Goal: Navigation & Orientation: Find specific page/section

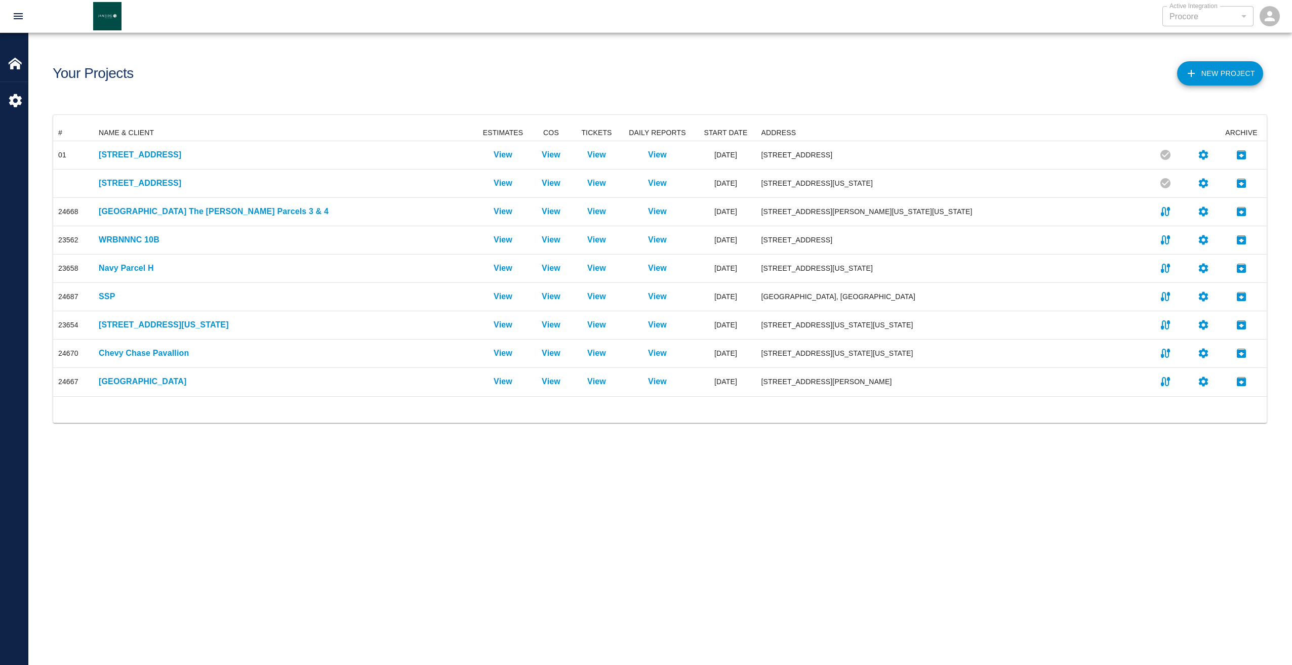
scroll to position [264, 1206]
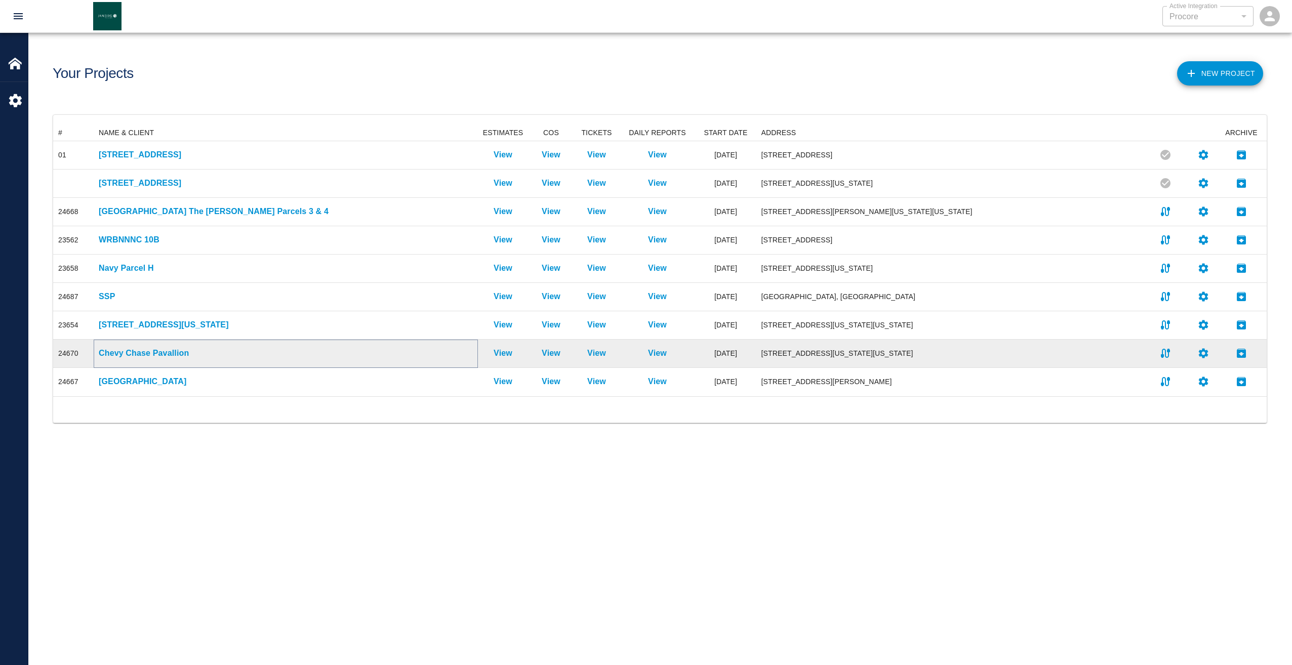
click at [147, 352] on p "Chevy Chase Pavallion" at bounding box center [286, 353] width 374 height 12
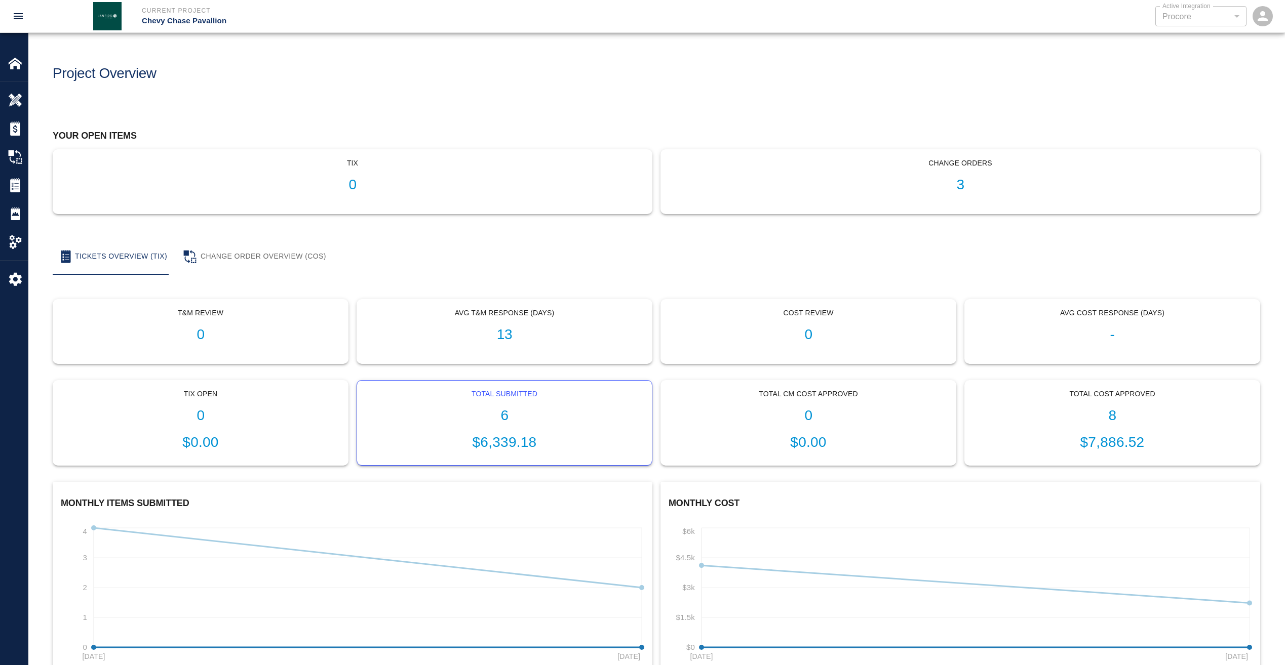
click at [502, 416] on h1 "6" at bounding box center [504, 416] width 279 height 17
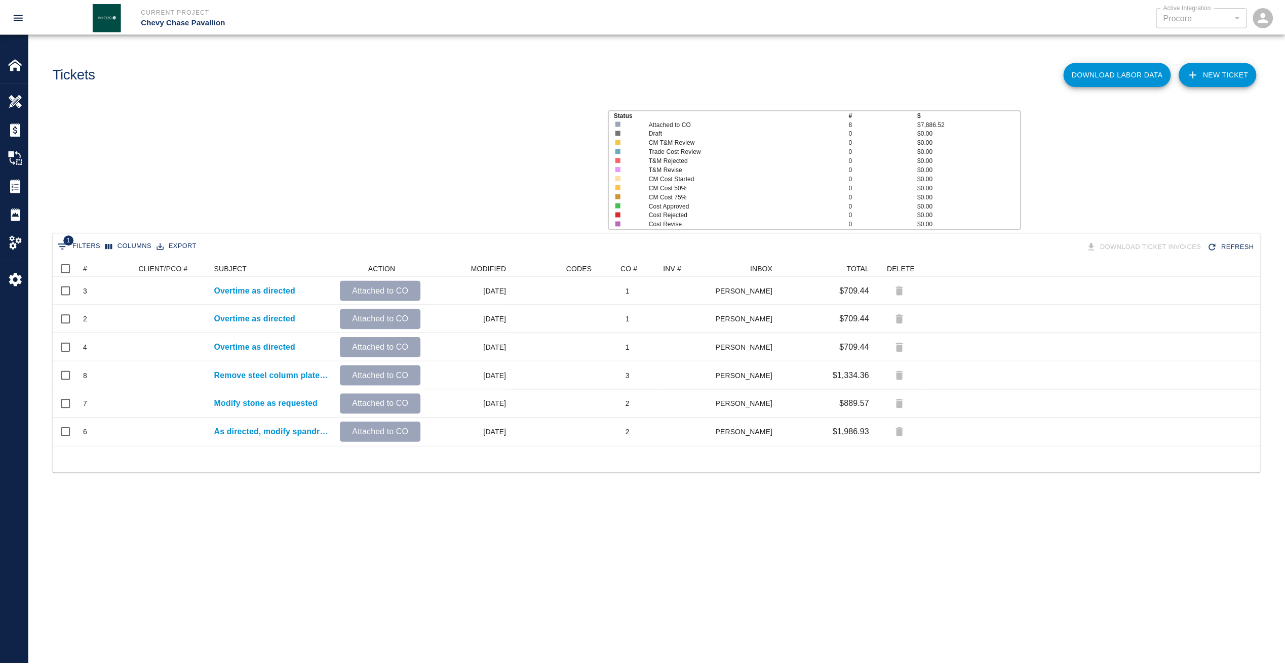
scroll to position [179, 1206]
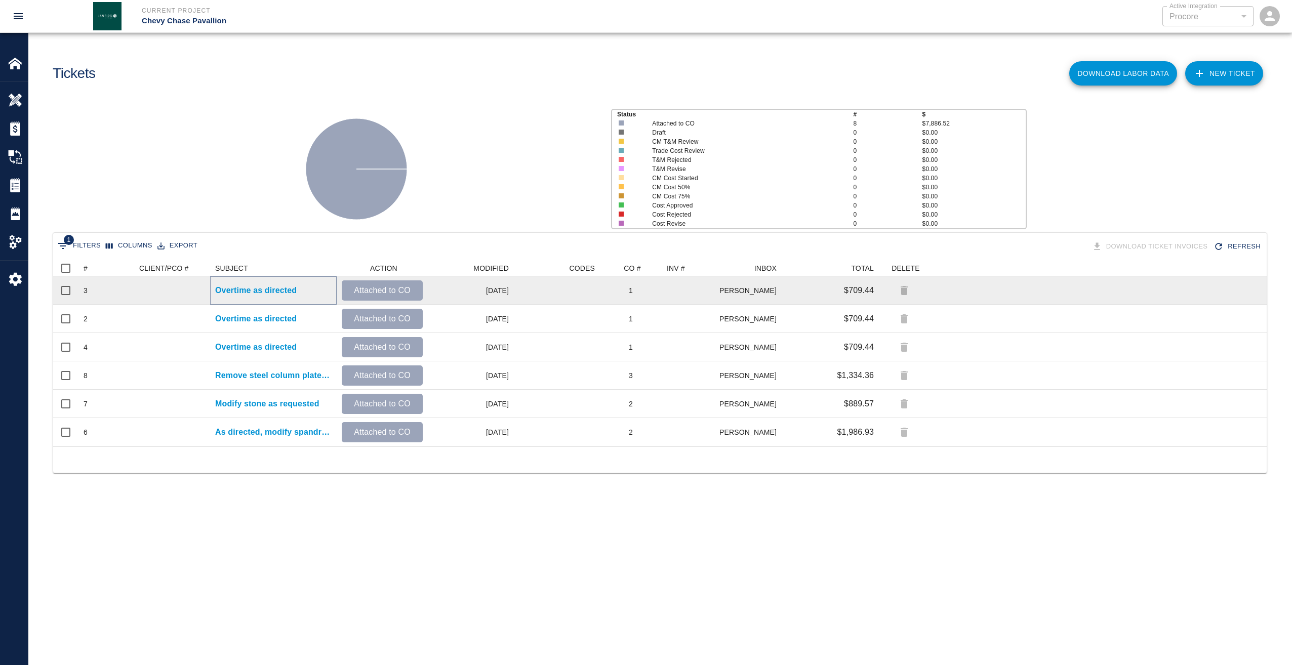
click at [272, 291] on p "Overtime as directed" at bounding box center [256, 291] width 82 height 12
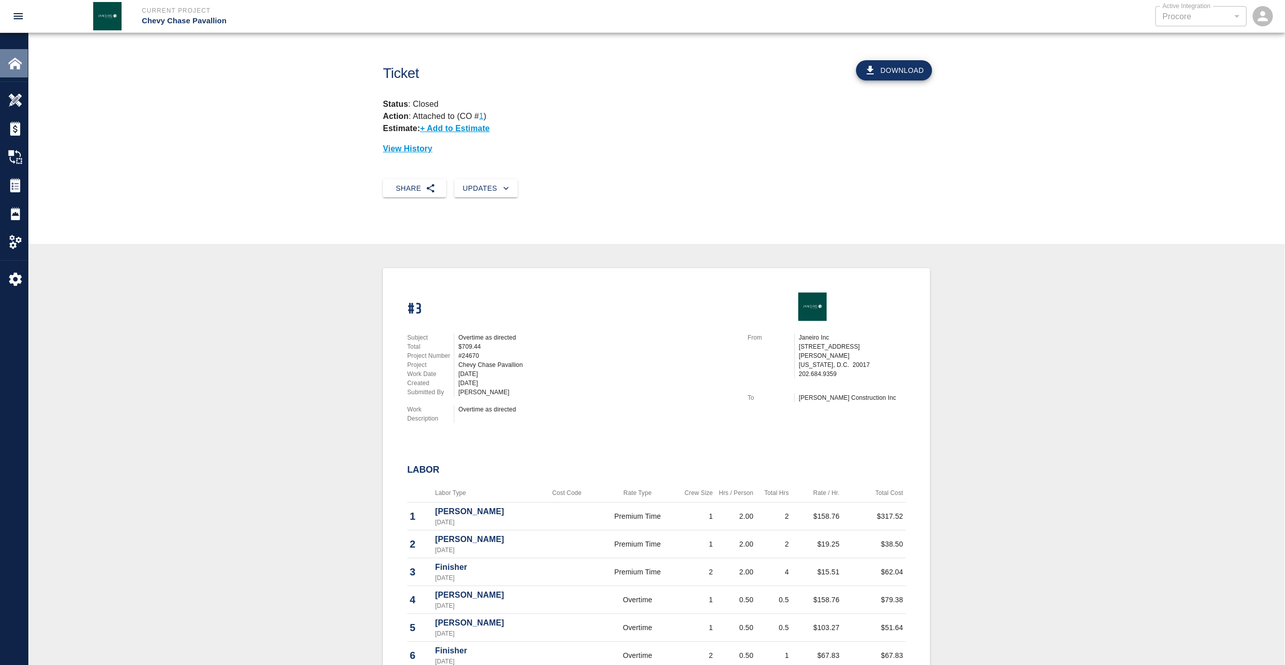
click at [20, 60] on img at bounding box center [15, 63] width 14 height 14
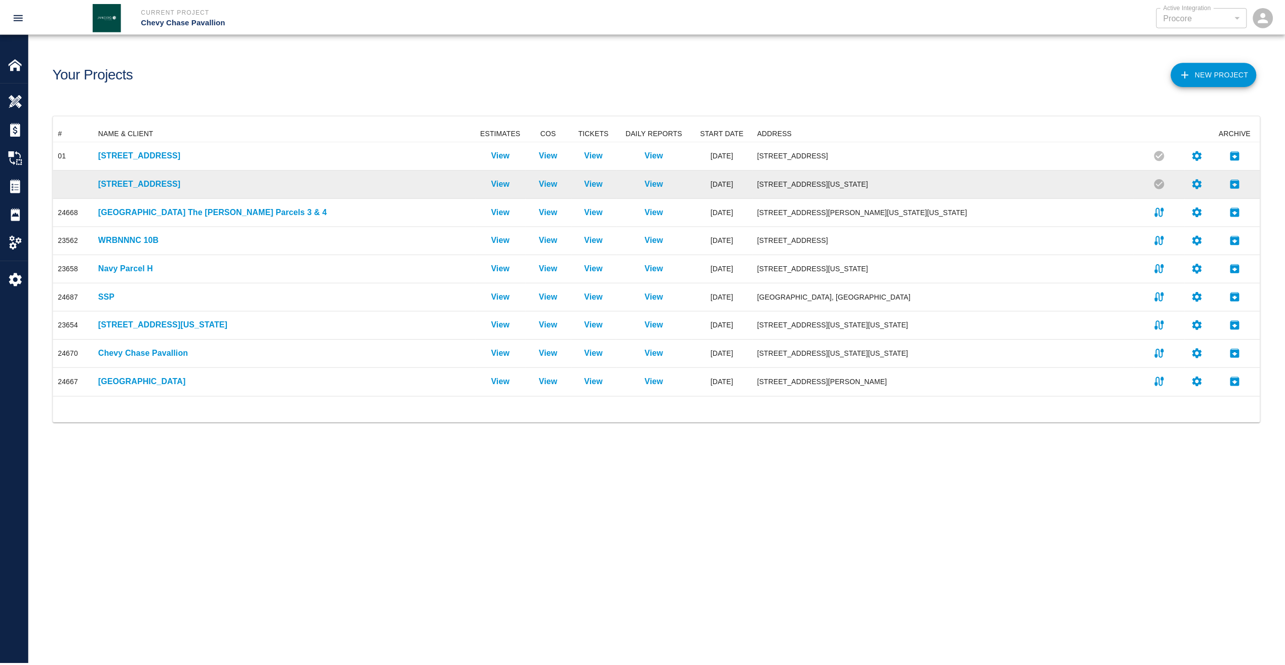
scroll to position [264, 1206]
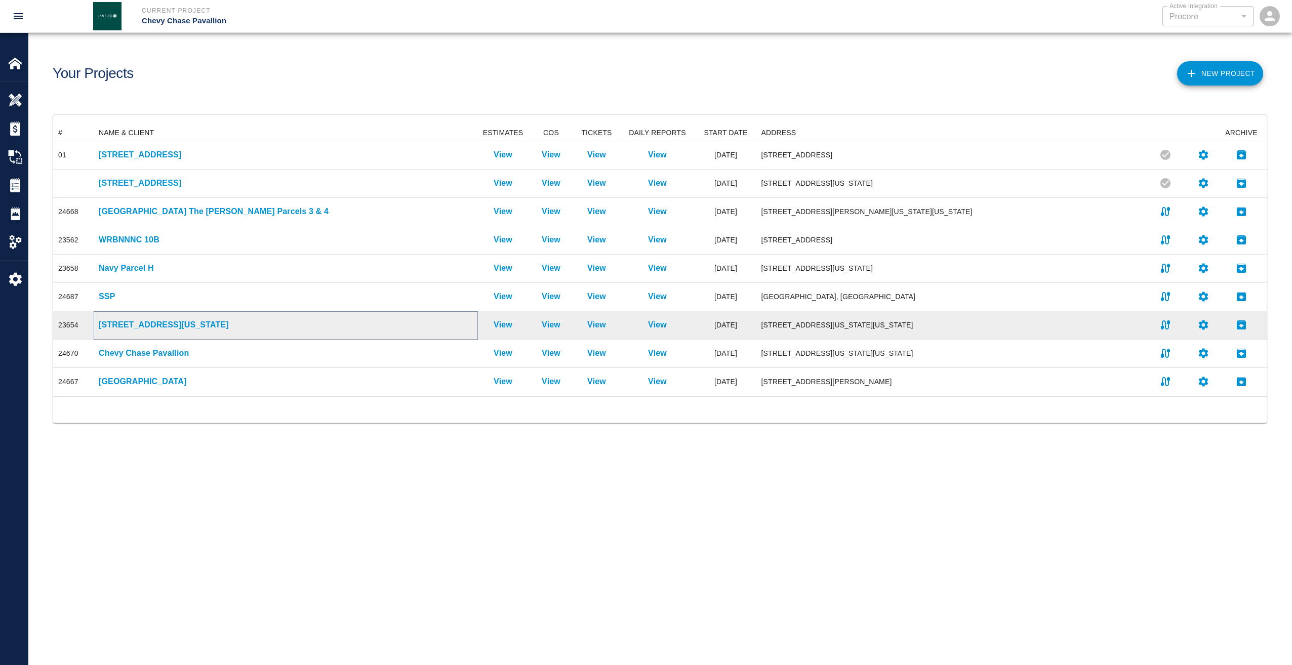
click at [135, 324] on p "[STREET_ADDRESS][US_STATE]" at bounding box center [286, 325] width 374 height 12
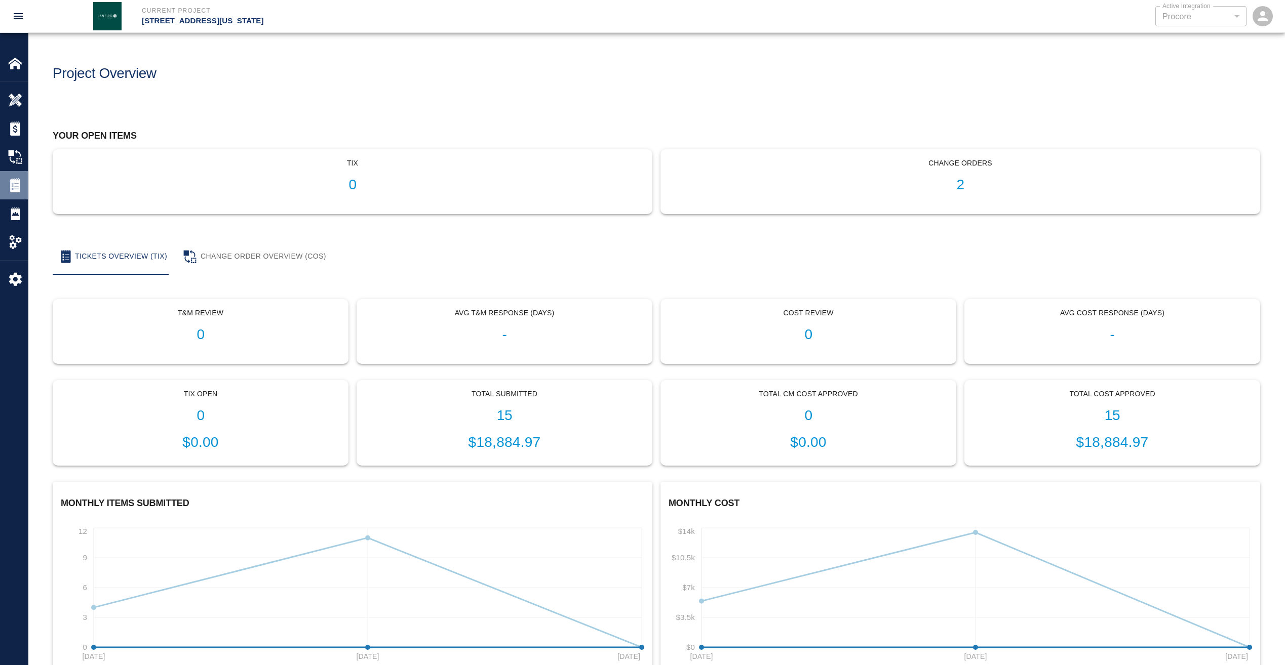
click at [20, 187] on img at bounding box center [15, 185] width 14 height 14
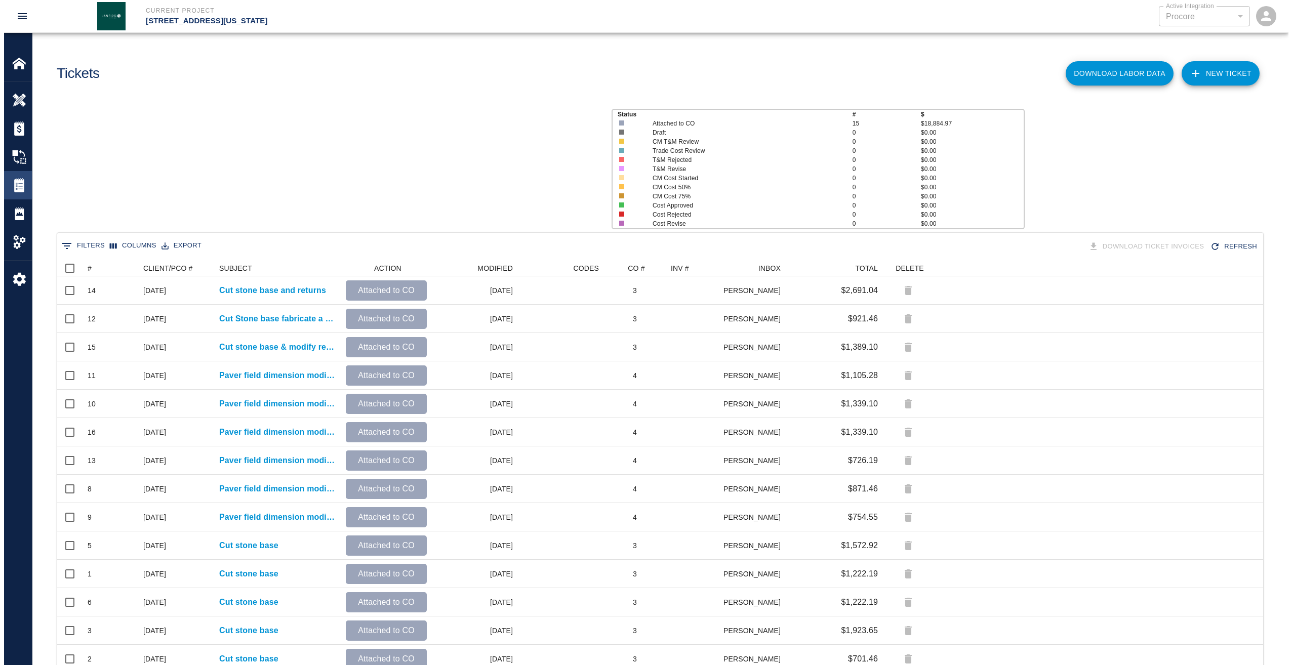
scroll to position [434, 1199]
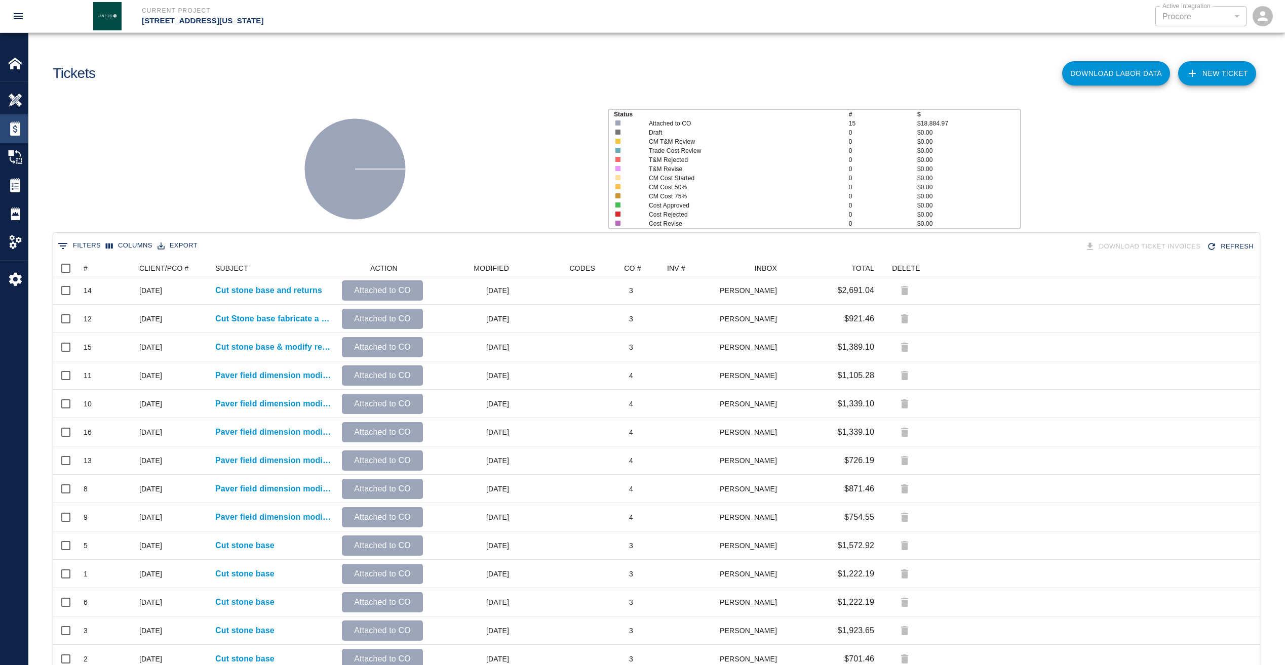
click at [16, 129] on img at bounding box center [15, 129] width 14 height 14
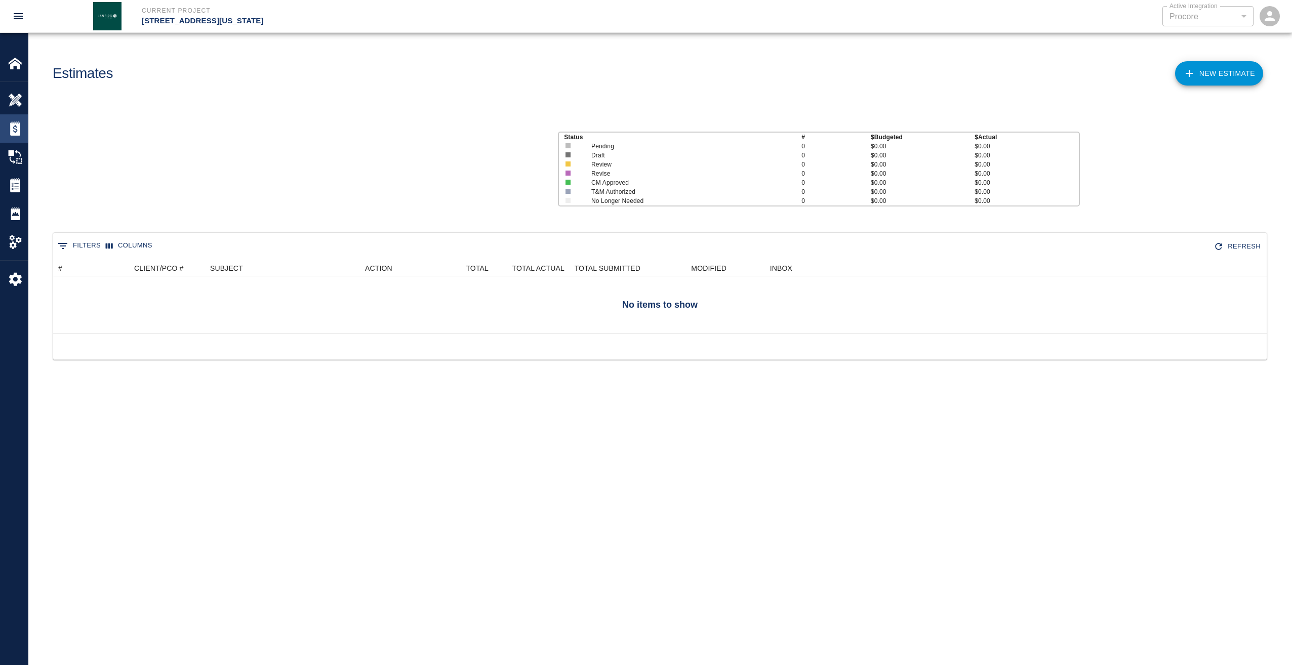
scroll to position [65, 1206]
click at [15, 156] on img at bounding box center [15, 157] width 14 height 14
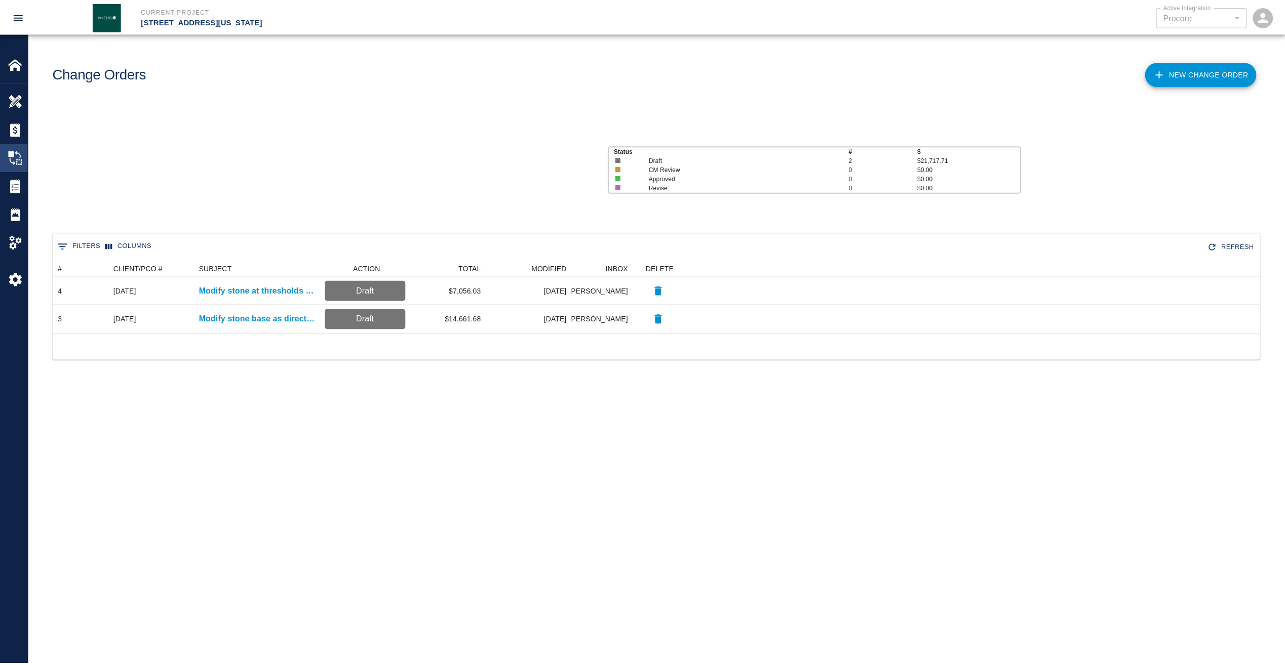
scroll to position [65, 1206]
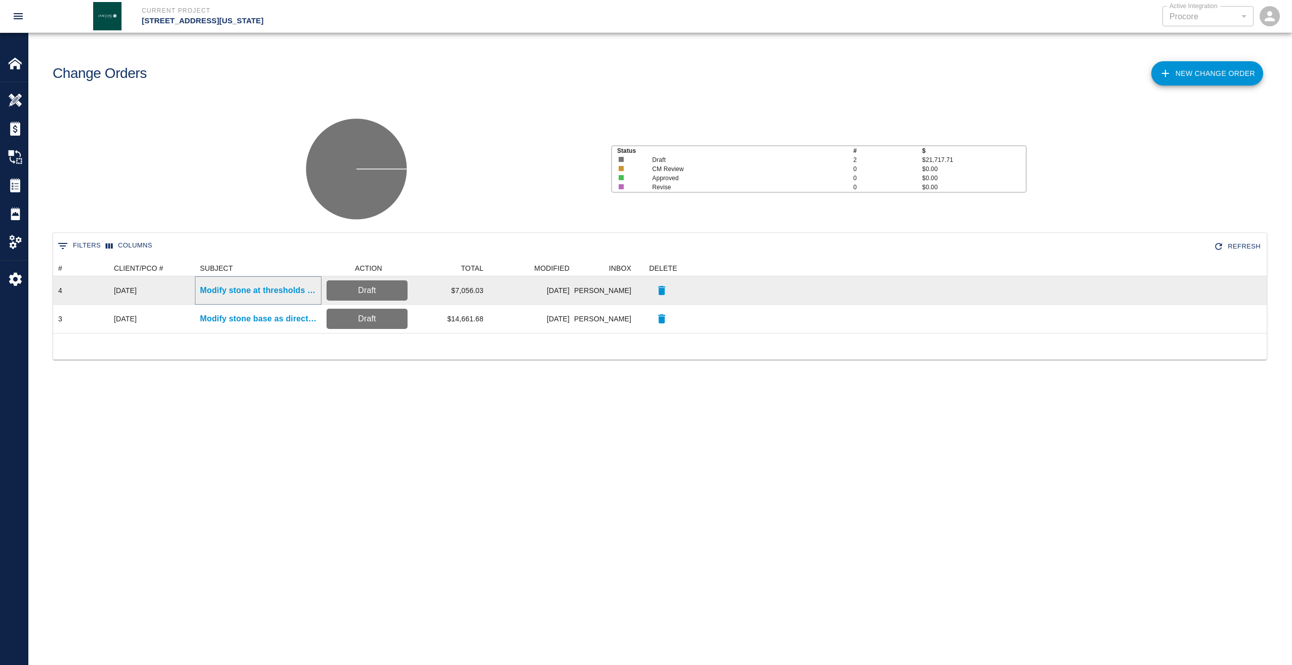
click at [255, 289] on p "Modify stone at thresholds as directed" at bounding box center [258, 291] width 116 height 12
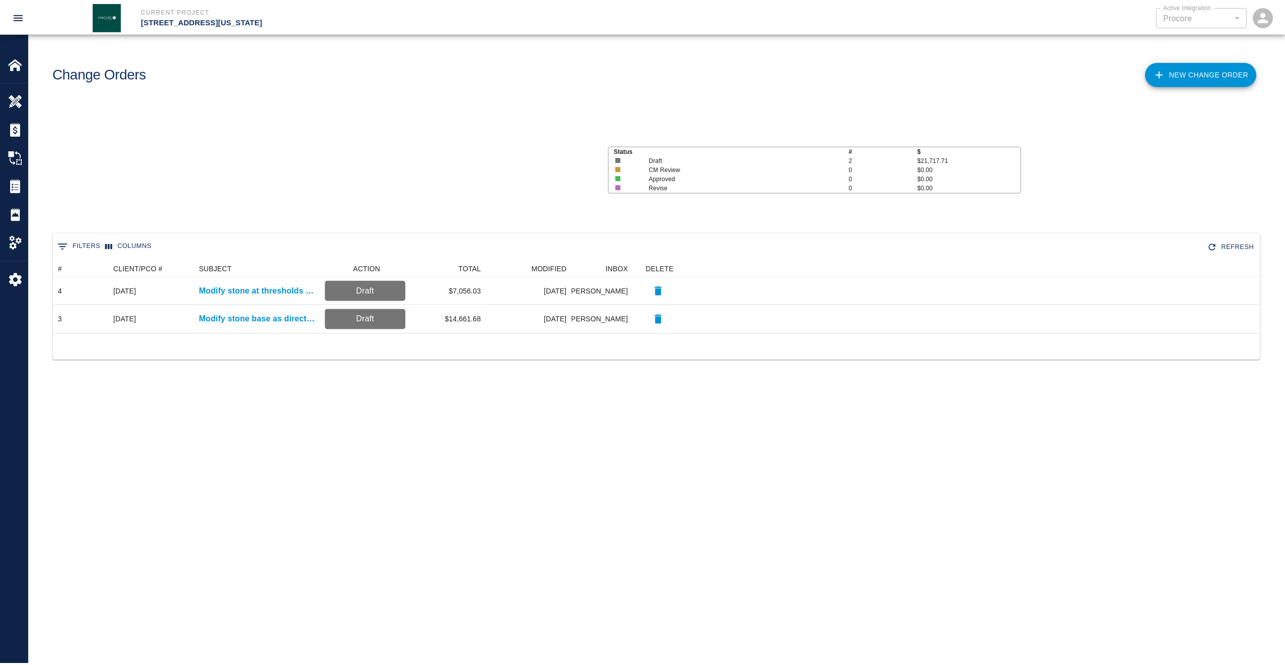
scroll to position [65, 1206]
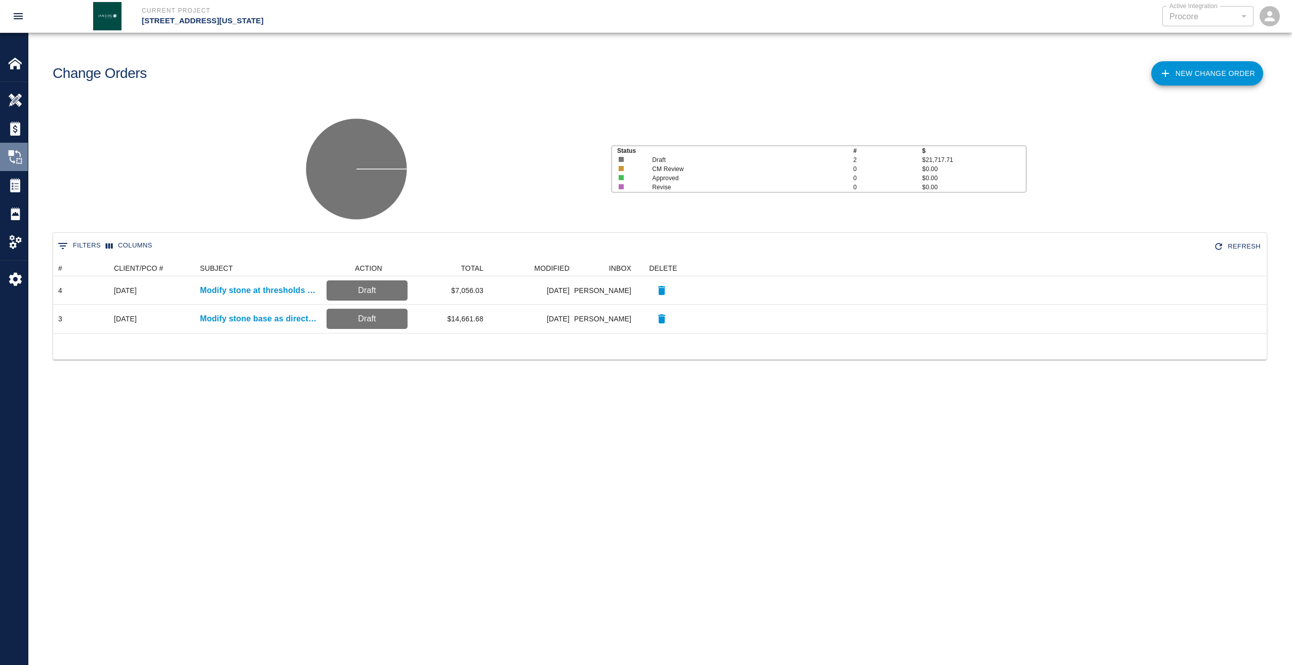
click at [16, 155] on img at bounding box center [15, 157] width 14 height 14
click at [16, 186] on img at bounding box center [15, 185] width 14 height 14
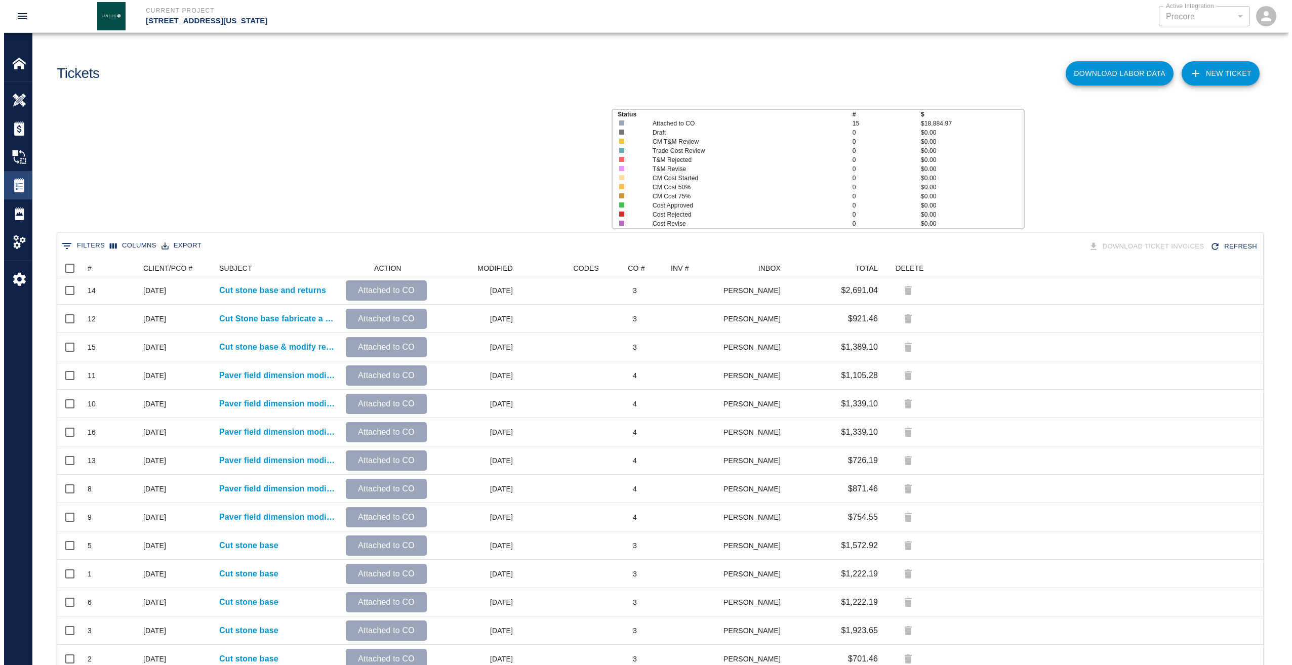
scroll to position [434, 1199]
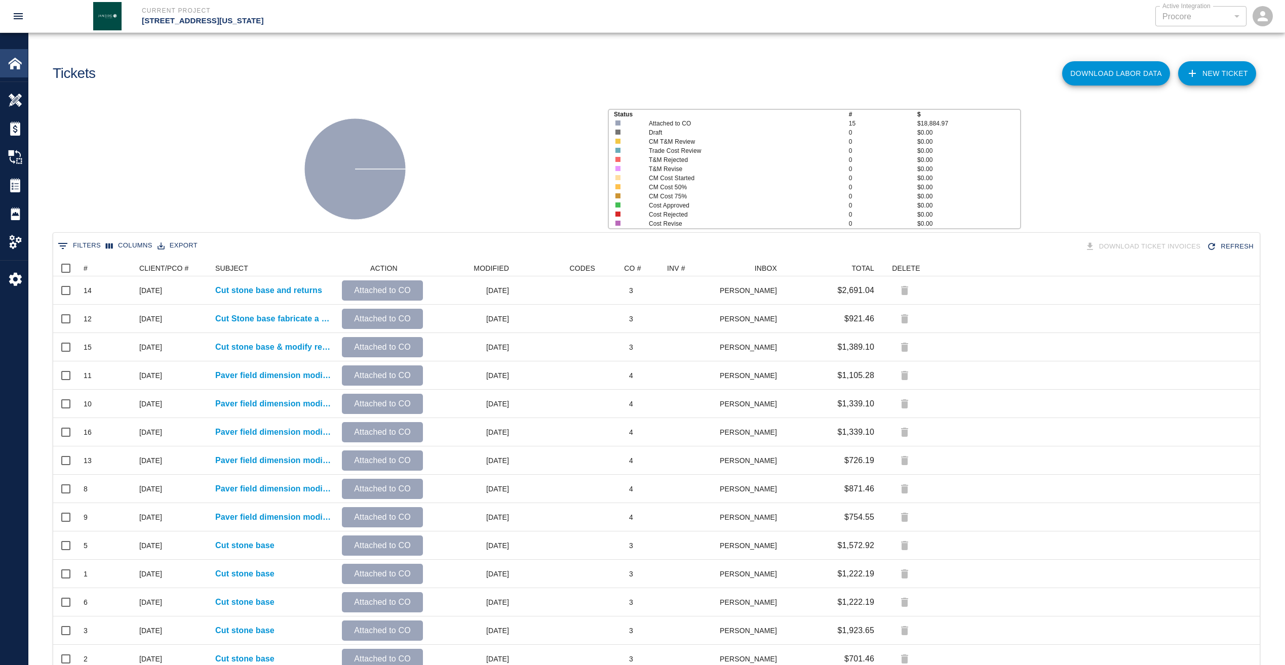
click at [17, 67] on img at bounding box center [15, 63] width 14 height 14
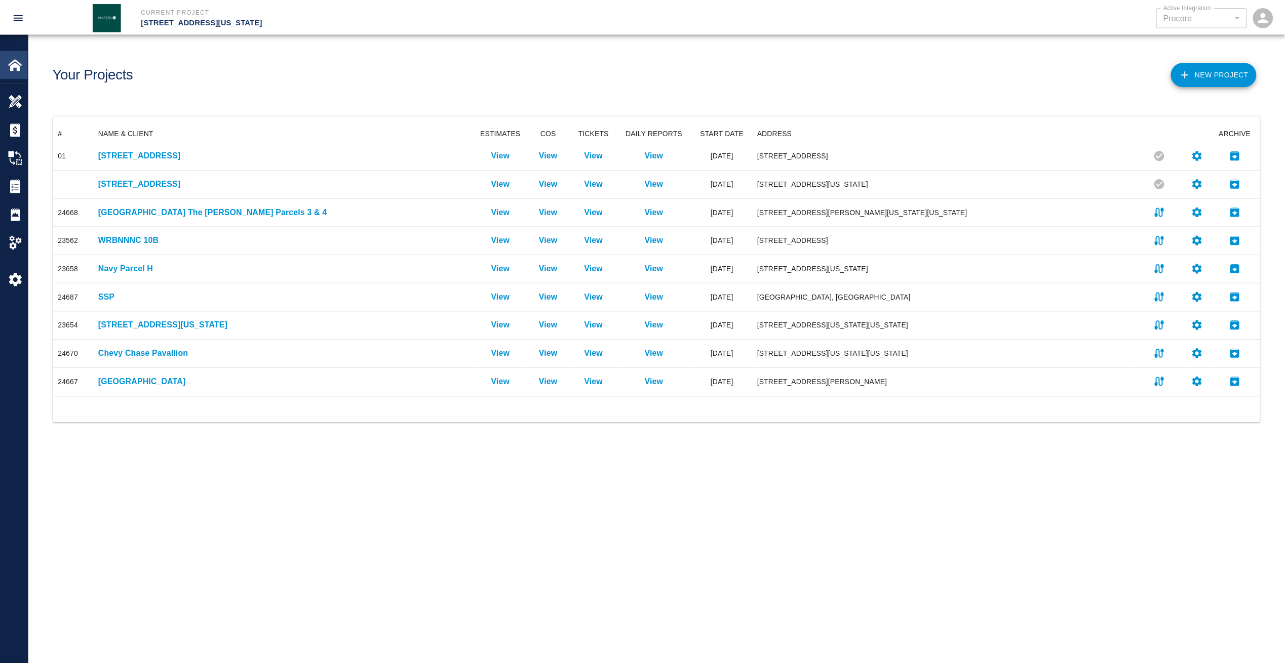
scroll to position [264, 1206]
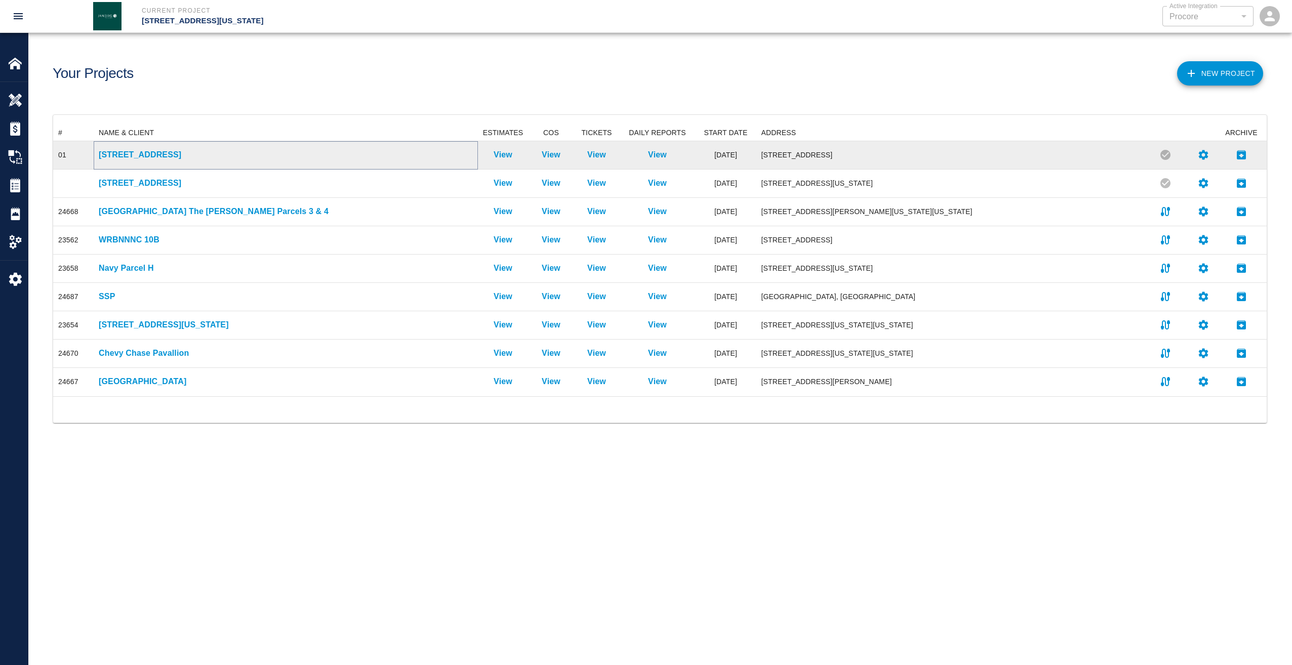
click at [135, 158] on p "[STREET_ADDRESS]" at bounding box center [286, 155] width 374 height 12
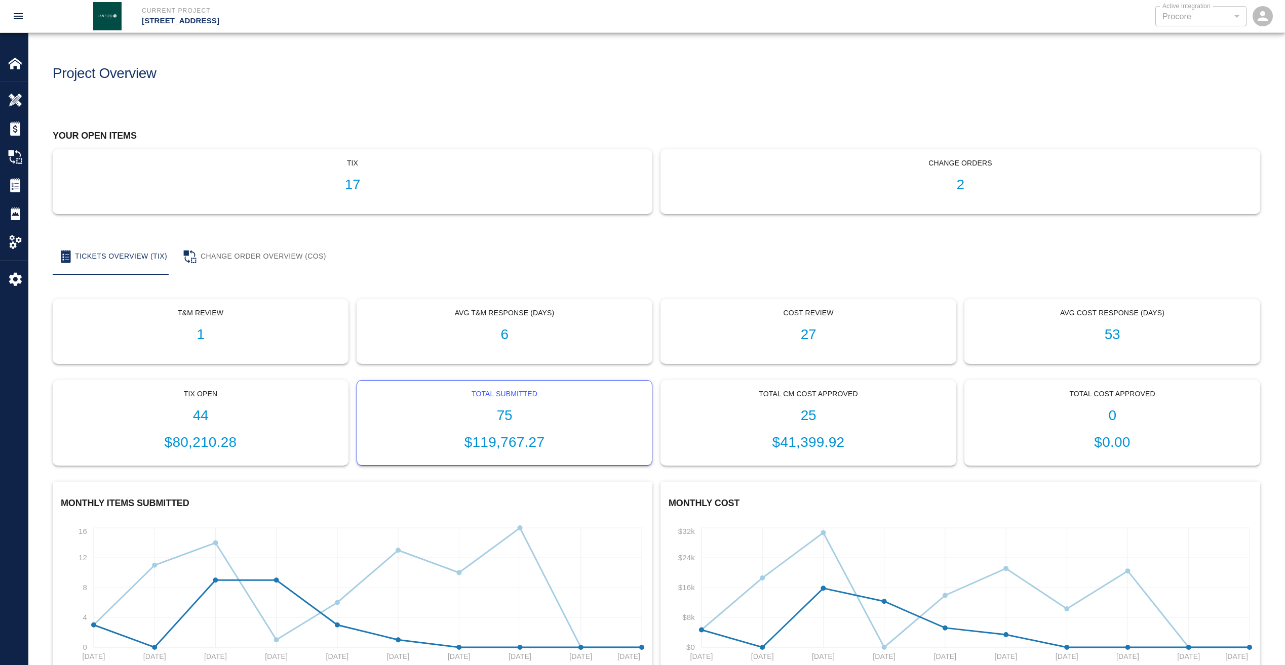
click at [503, 415] on h1 "75" at bounding box center [504, 416] width 279 height 17
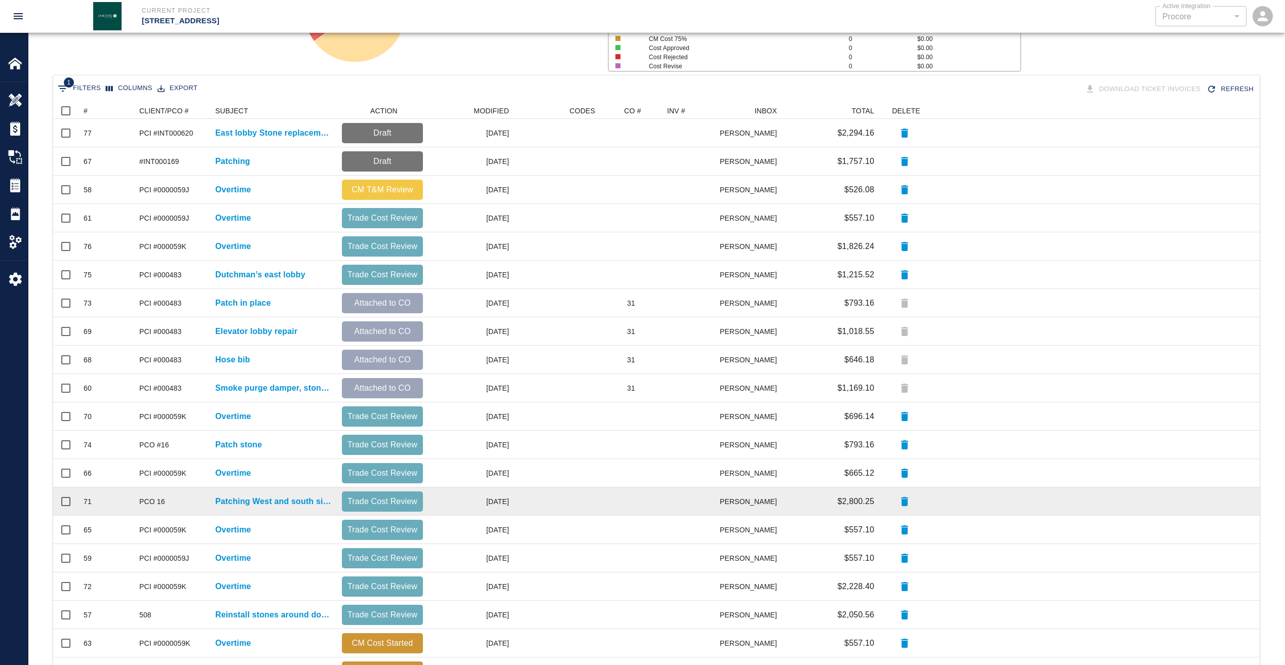
scroll to position [203, 0]
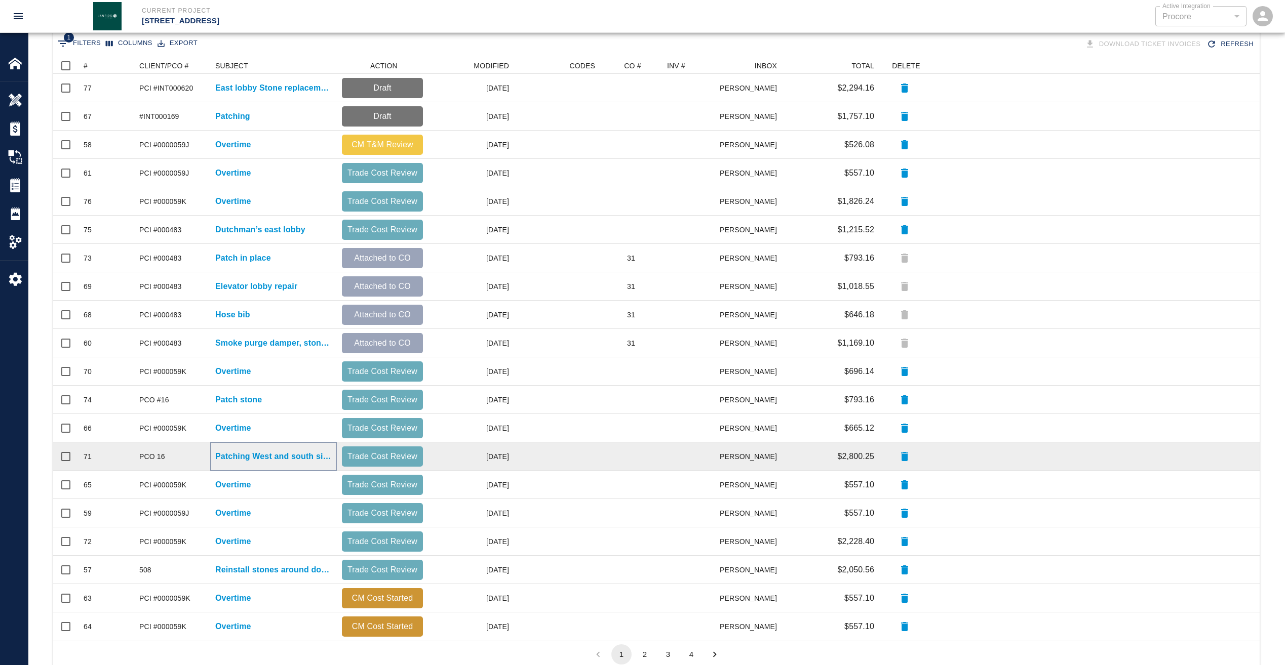
click at [274, 459] on p "Patching West and south side" at bounding box center [273, 457] width 116 height 12
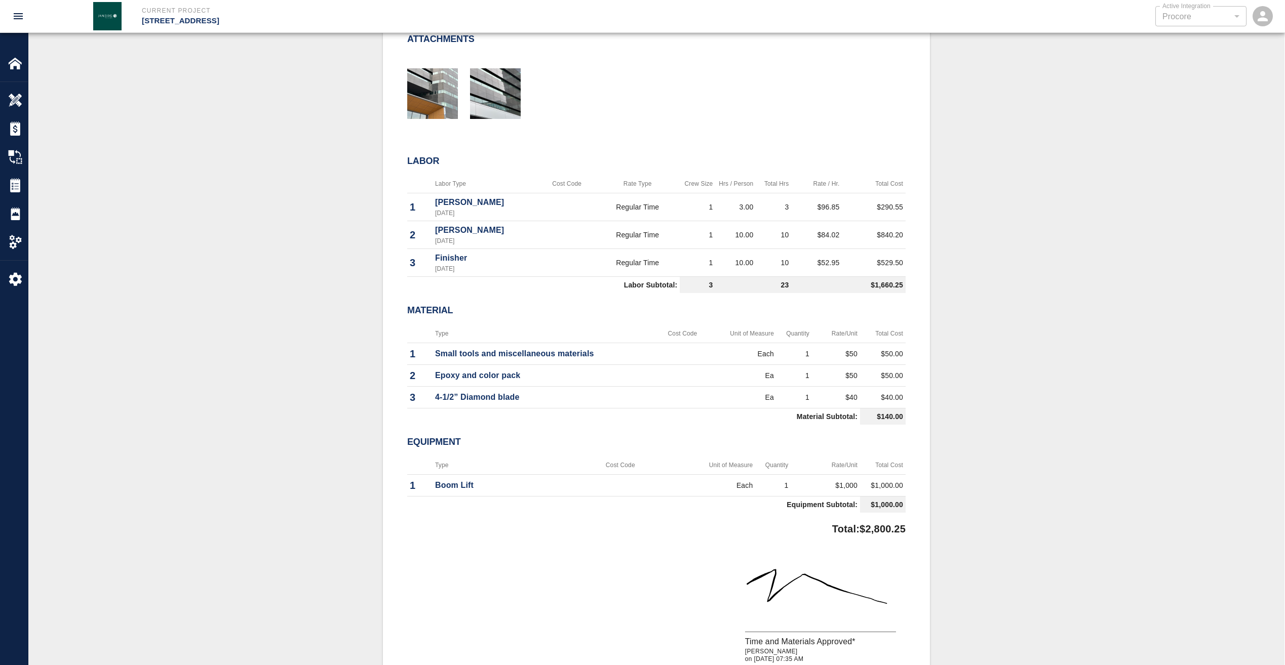
scroll to position [405, 0]
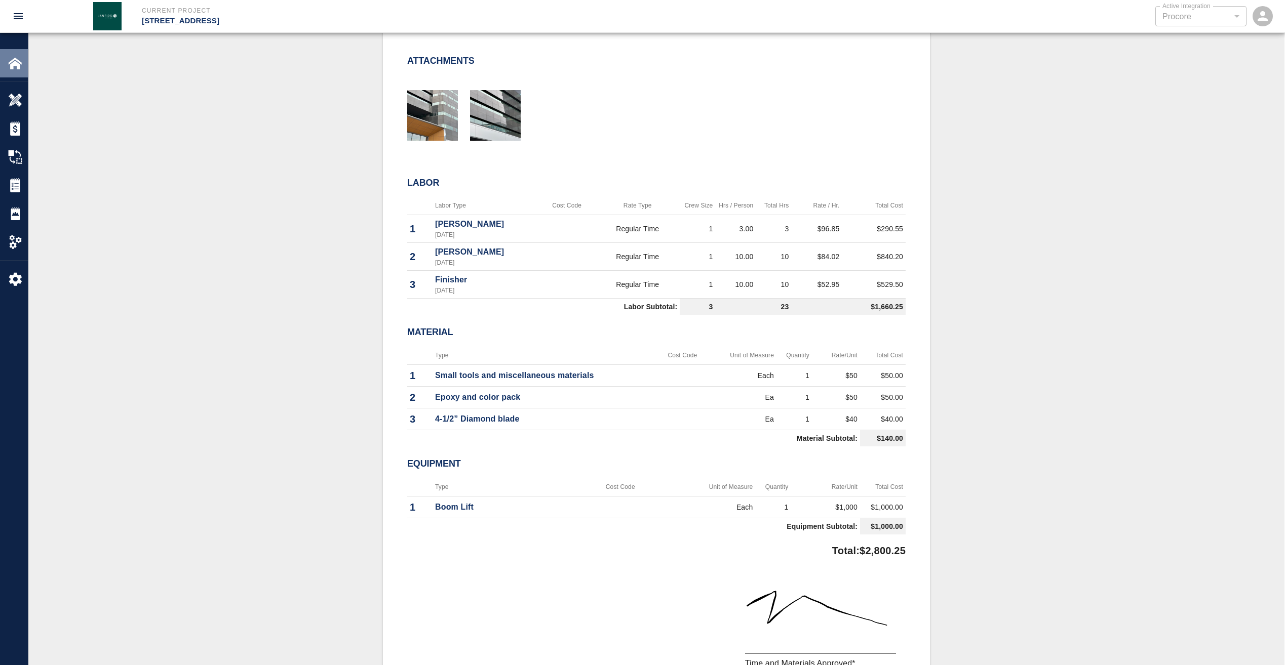
click at [16, 63] on img at bounding box center [15, 63] width 14 height 14
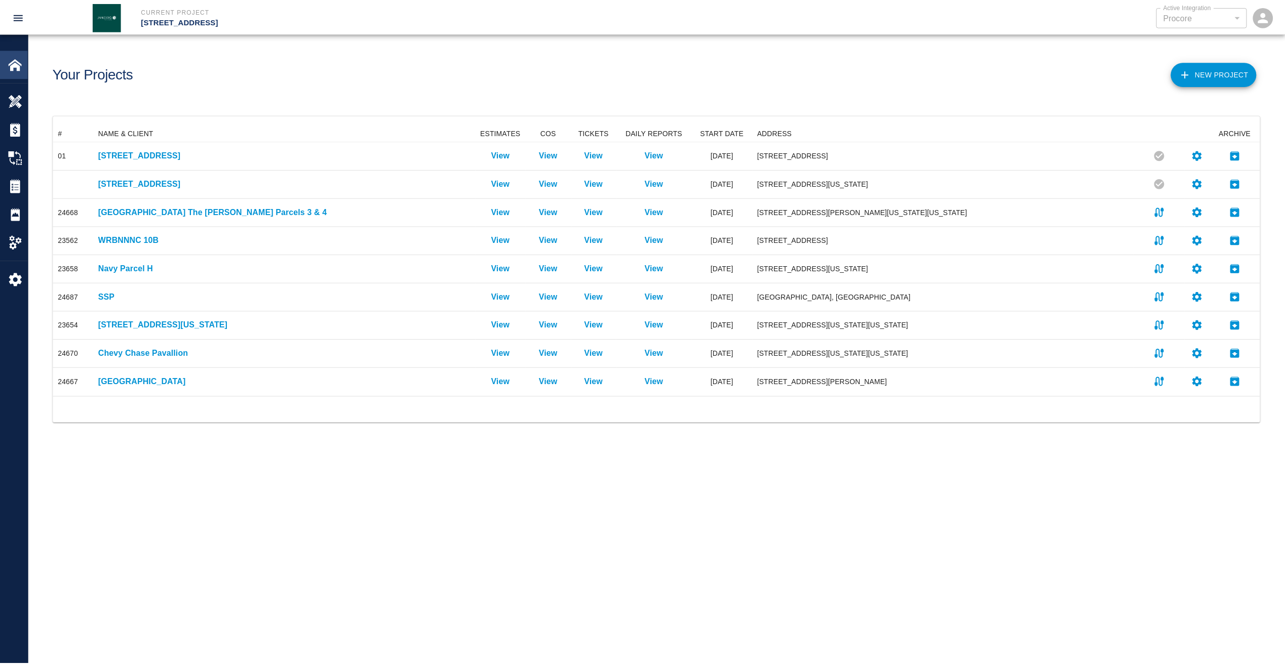
scroll to position [264, 1206]
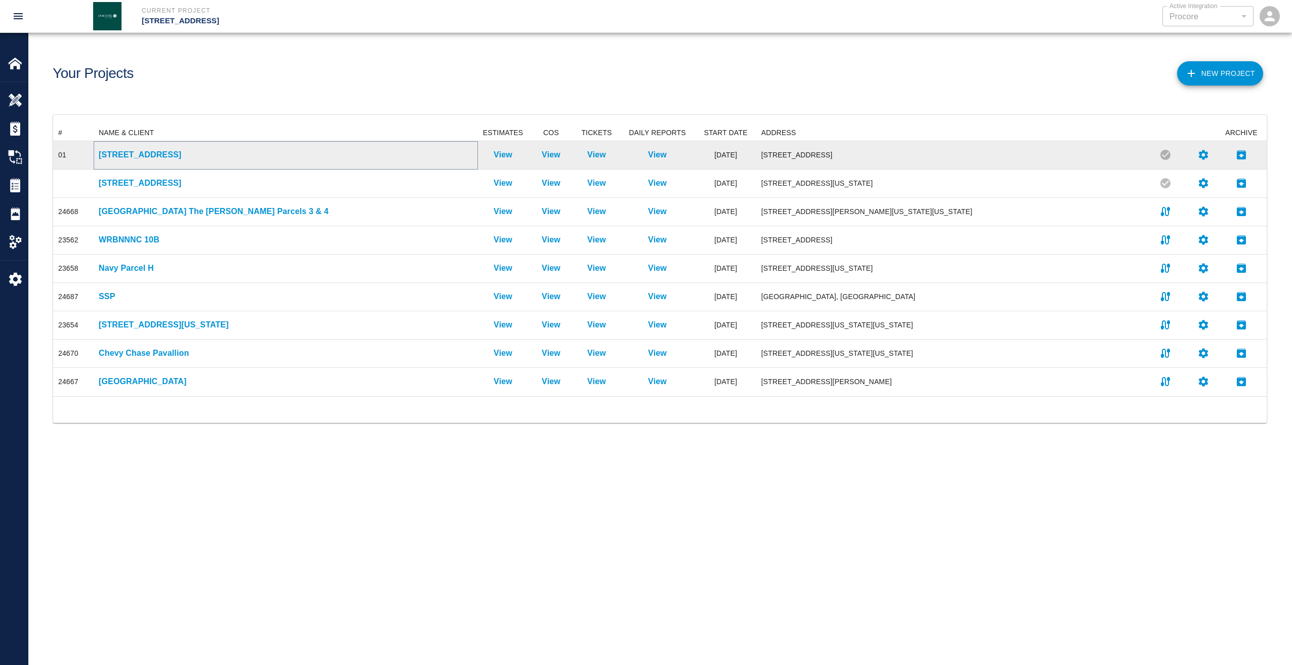
click at [114, 157] on p "[STREET_ADDRESS]" at bounding box center [286, 155] width 374 height 12
